Goal: Task Accomplishment & Management: Use online tool/utility

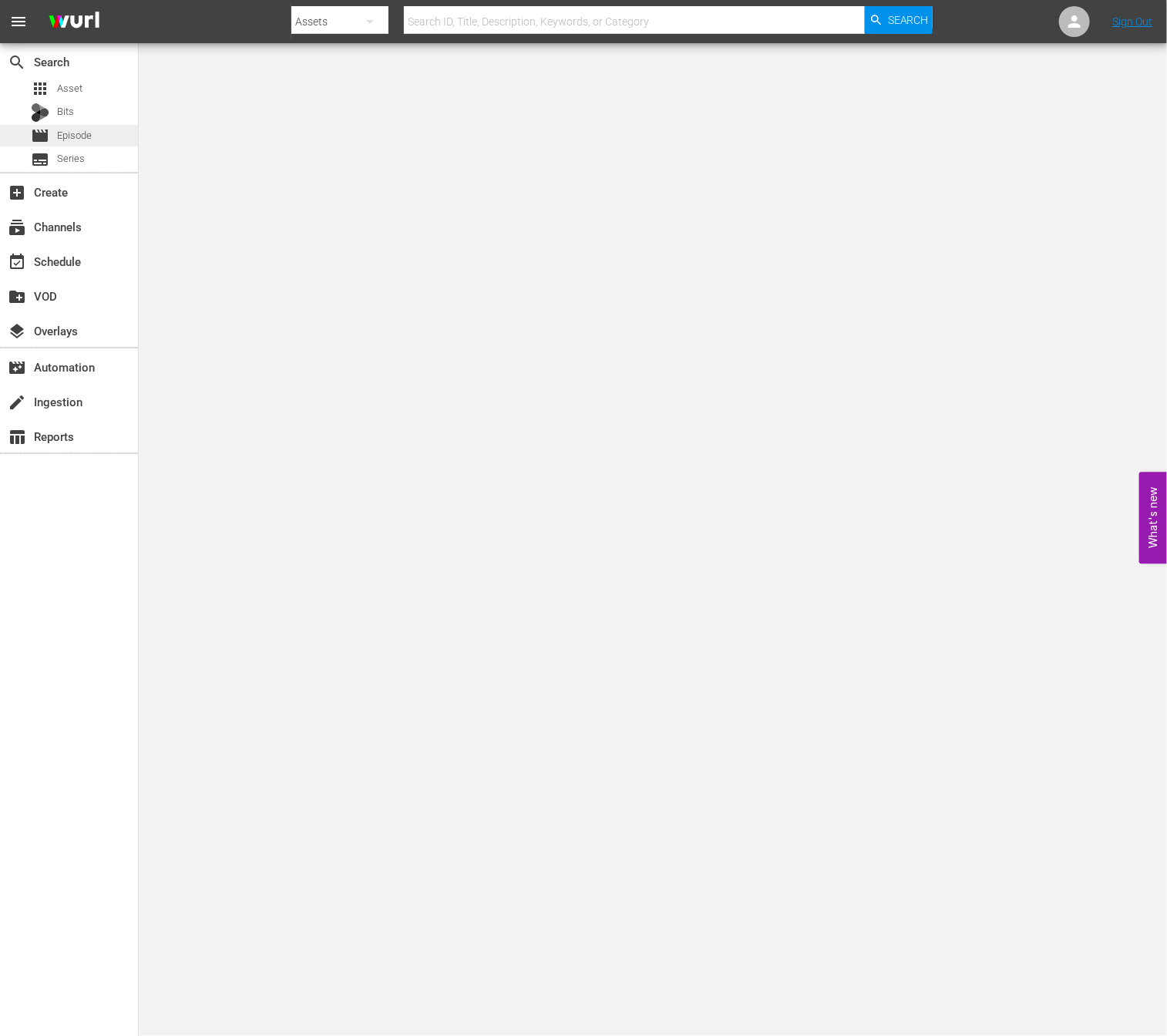
click at [94, 142] on div "movie Episode" at bounding box center [69, 135] width 138 height 21
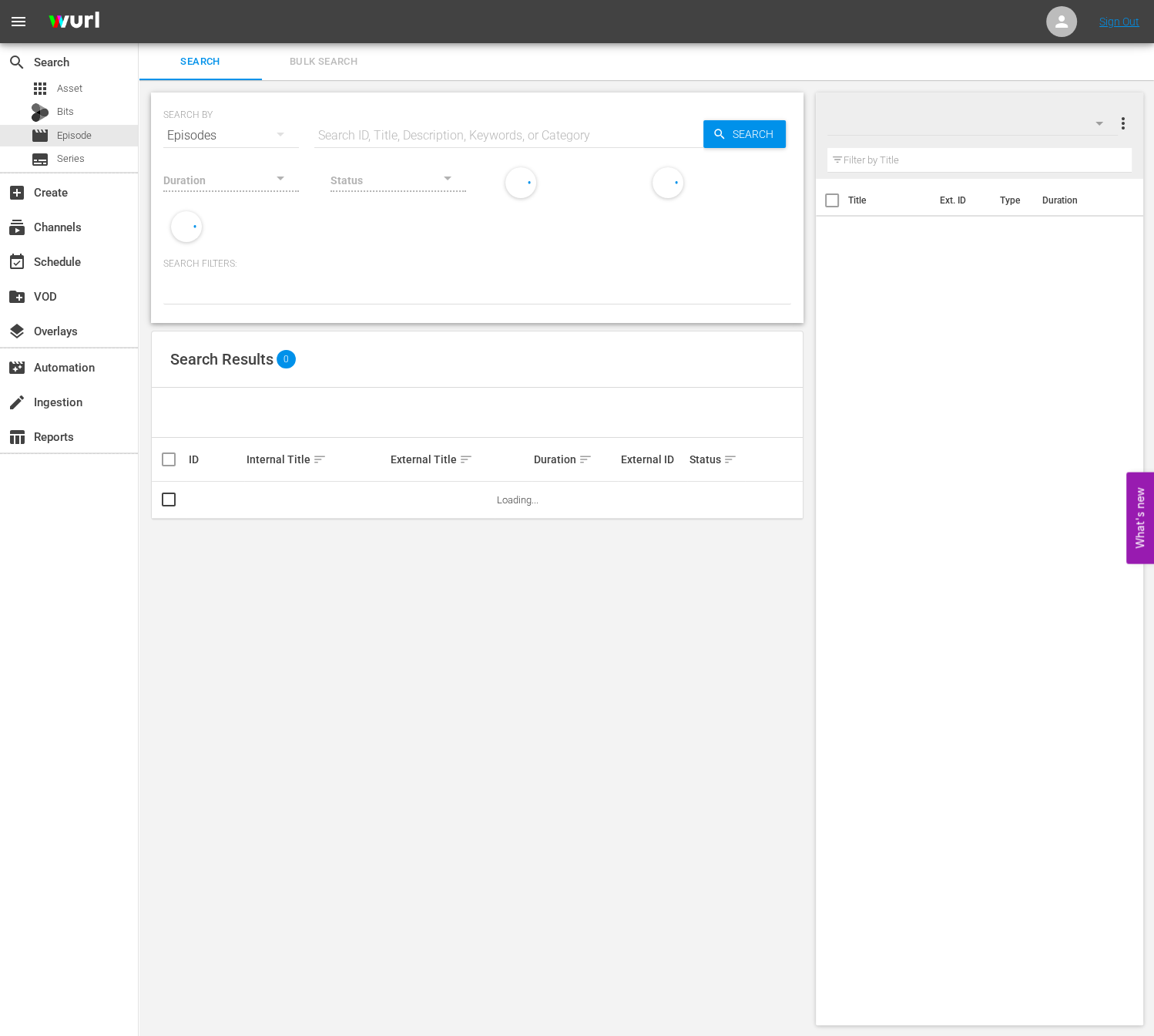
click at [396, 117] on input "text" at bounding box center [509, 136] width 389 height 37
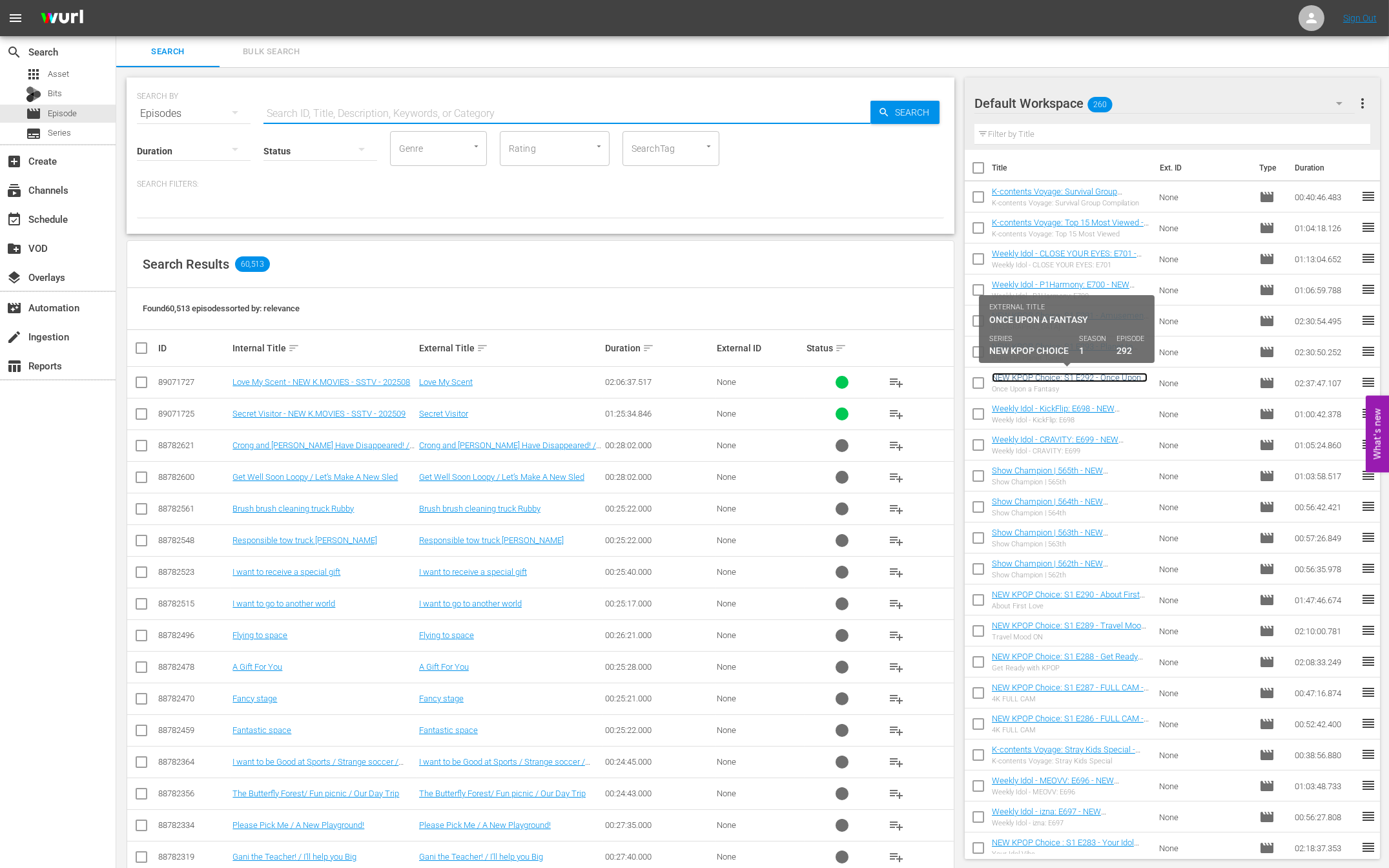
click at [977, 380] on link "NEW KPOP Choice: S1 E292 - Once Upon a Fantasy - NEW [DOMAIN_NAME] - SSTV - 202…" at bounding box center [1069, 387] width 155 height 29
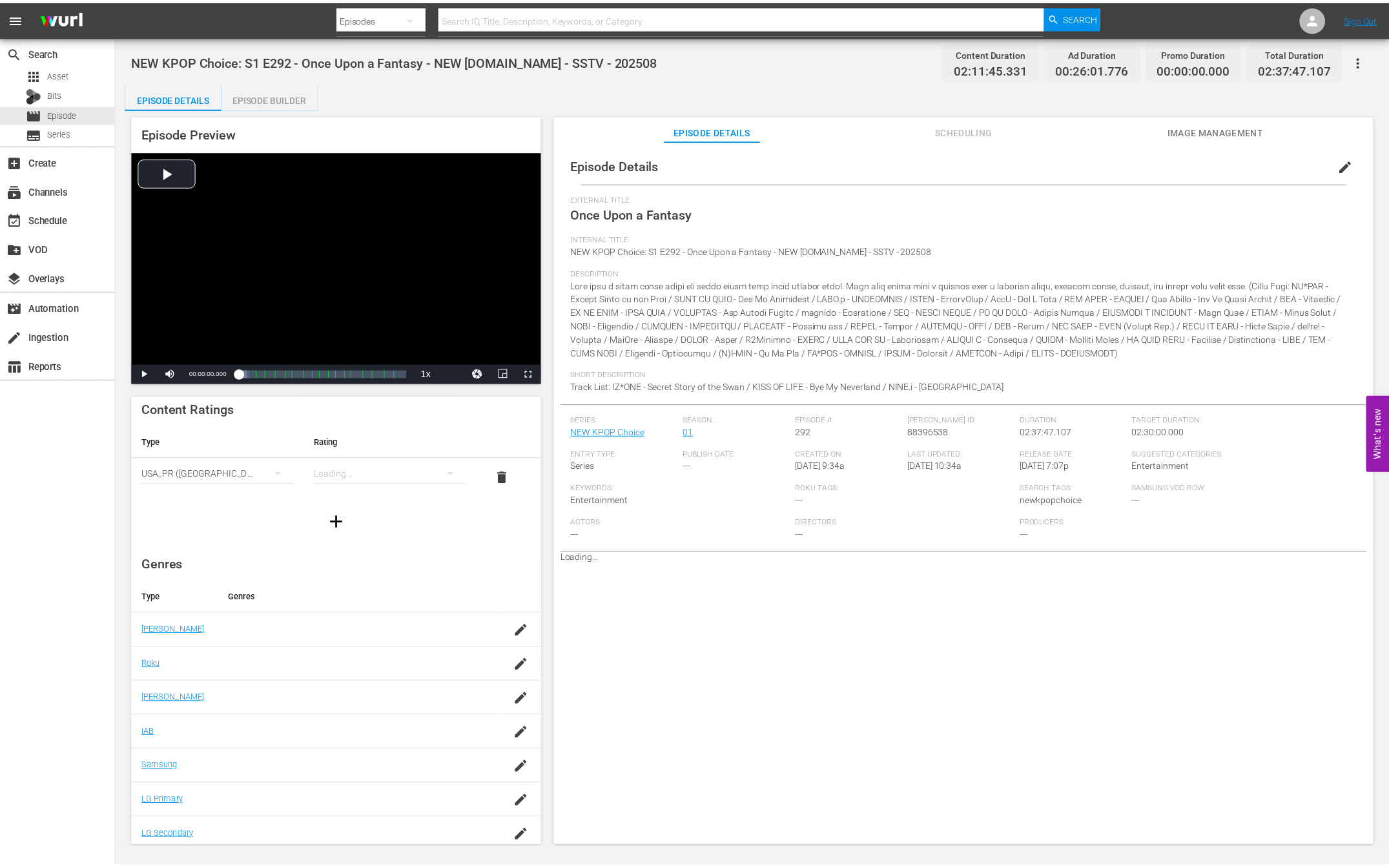
scroll to position [8, 0]
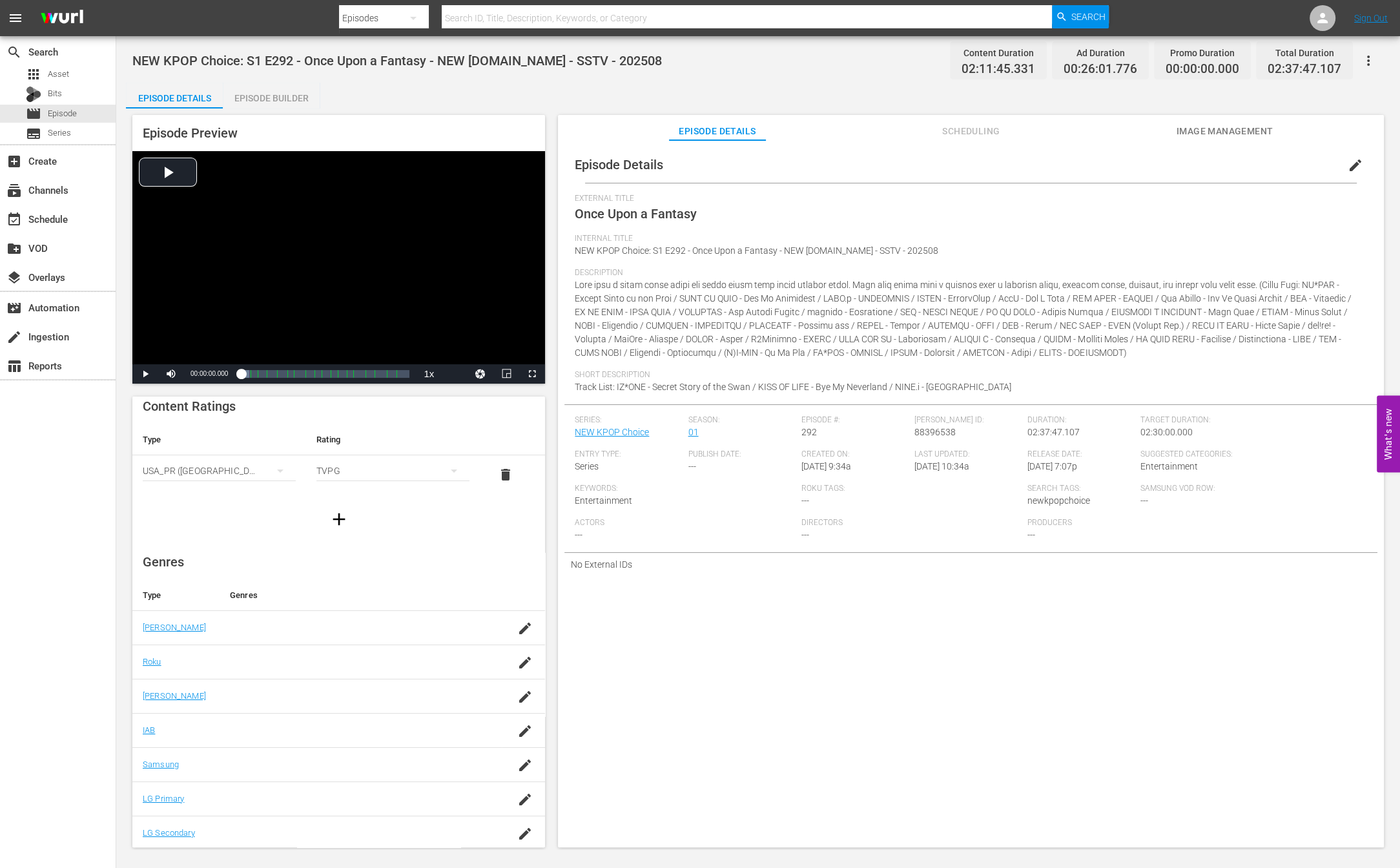
click at [280, 97] on div "Episode Builder" at bounding box center [271, 98] width 97 height 31
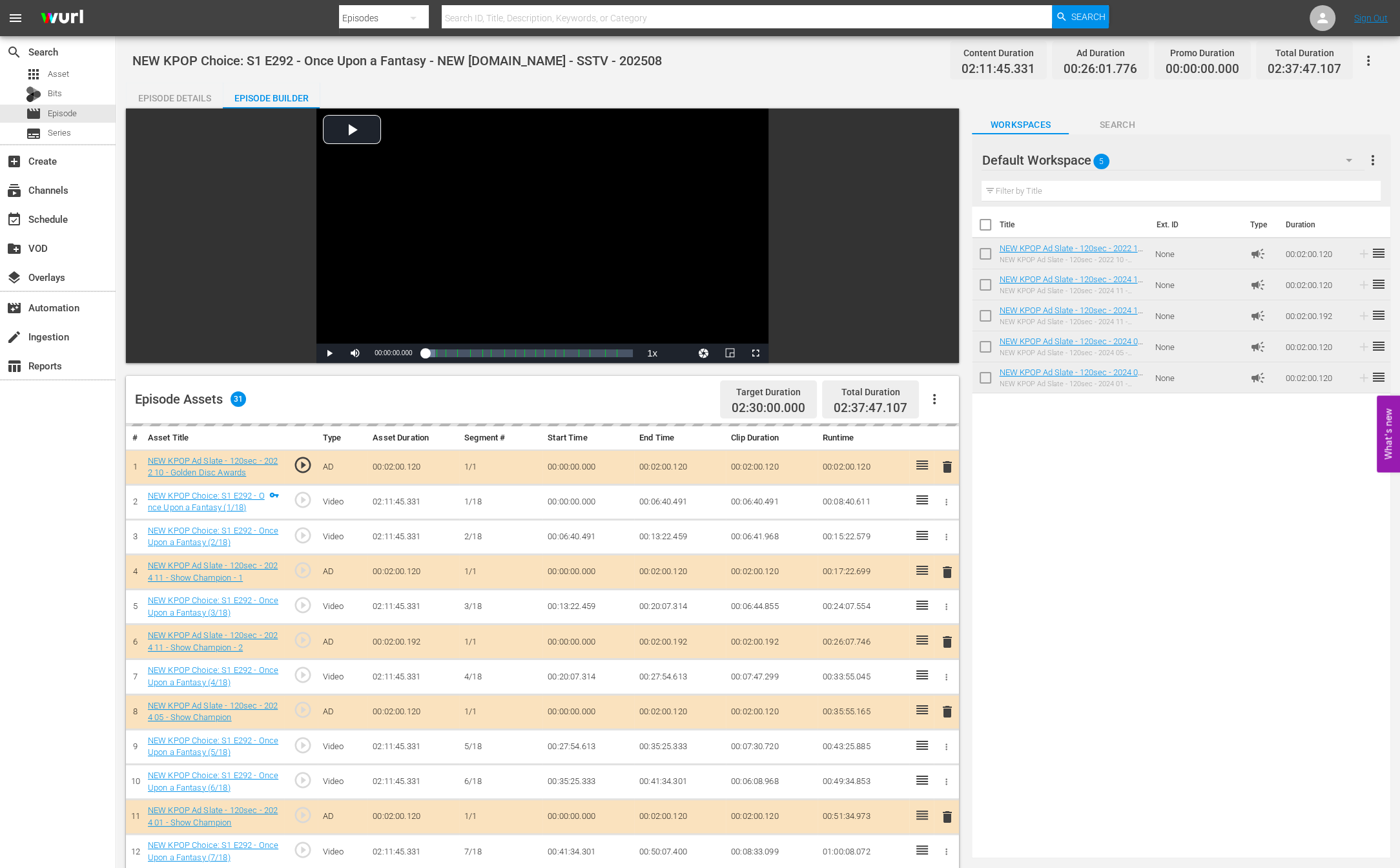
scroll to position [7, 0]
click at [226, 112] on div "Video Player is loading. Play Video Play Mute Current Time 00:00:00.000 / Durat…" at bounding box center [539, 236] width 826 height 255
click at [206, 100] on div "Episode Details" at bounding box center [174, 98] width 97 height 31
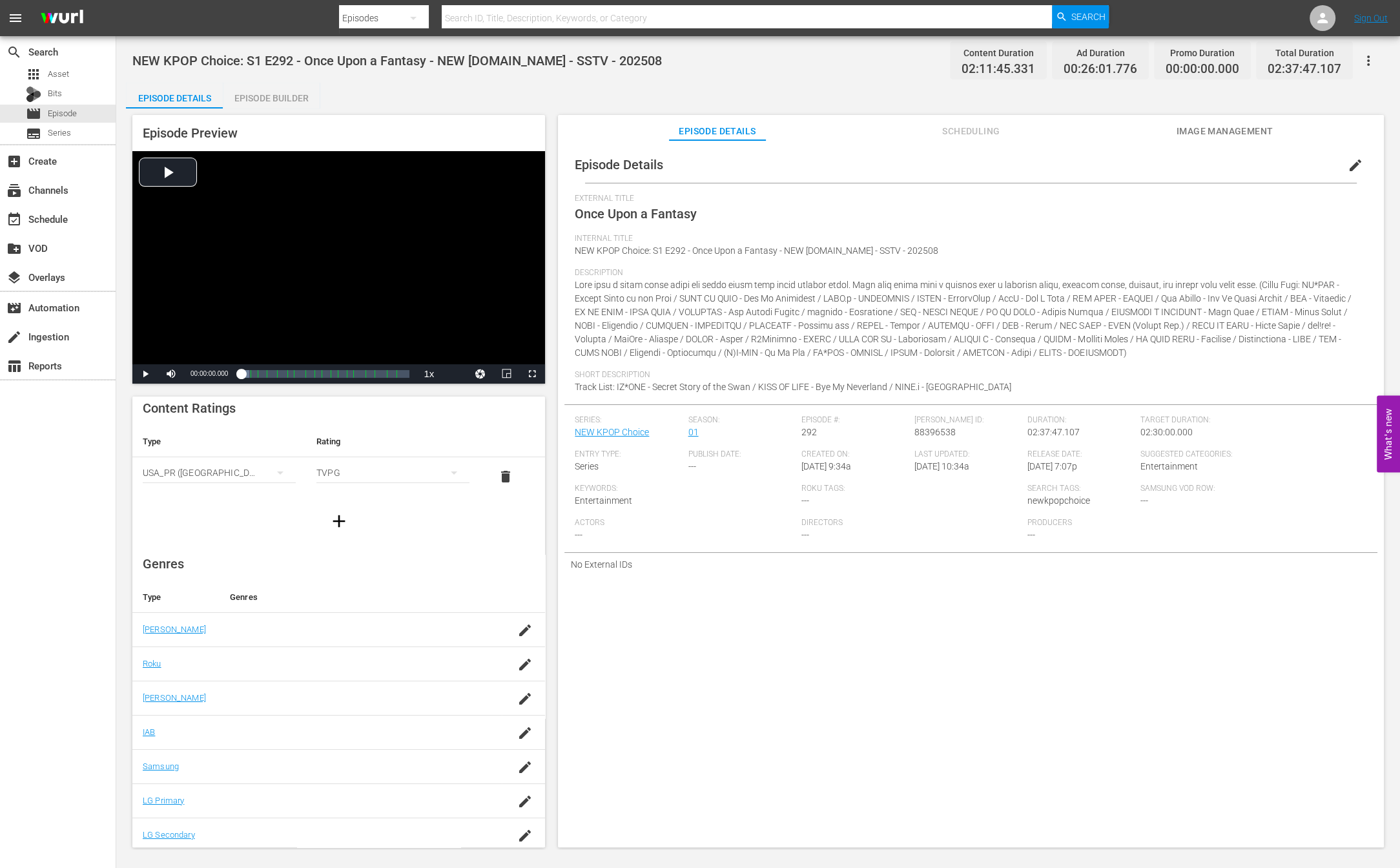
scroll to position [8, 0]
